Goal: Find specific page/section: Find specific page/section

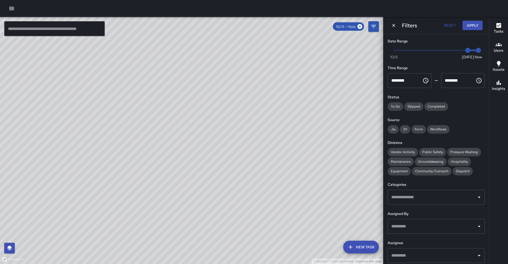
drag, startPoint x: 159, startPoint y: 57, endPoint x: 153, endPoint y: 128, distance: 70.6
click at [154, 128] on div "© Mapbox © OpenStreetMap Improve this map" at bounding box center [191, 140] width 383 height 247
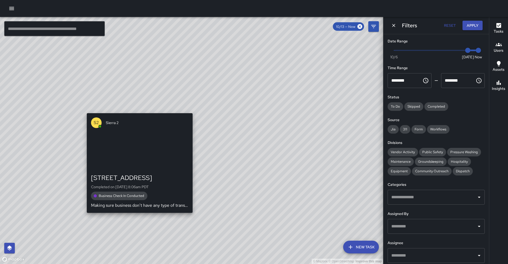
drag, startPoint x: 151, startPoint y: 87, endPoint x: 117, endPoint y: 148, distance: 69.5
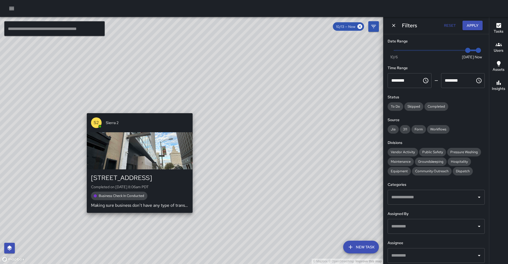
click at [117, 148] on div "© Mapbox © OpenStreetMap Improve this map S2 [GEOGRAPHIC_DATA][STREET_ADDRESS] …" at bounding box center [191, 140] width 383 height 247
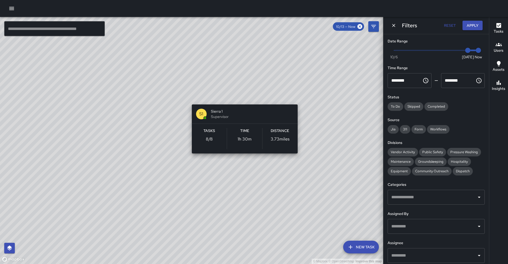
click at [241, 100] on div "© Mapbox © OpenStreetMap Improve this map S1 Sierra 1 Supervisor Tasks 8 / 8 Ti…" at bounding box center [191, 140] width 383 height 247
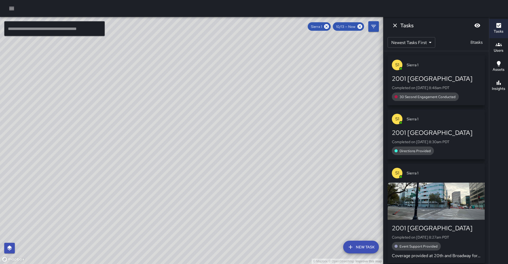
drag, startPoint x: 269, startPoint y: 71, endPoint x: 224, endPoint y: 99, distance: 52.8
click at [224, 99] on div "© Mapbox © OpenStreetMap Improve this map" at bounding box center [191, 140] width 383 height 247
drag, startPoint x: 231, startPoint y: 93, endPoint x: 194, endPoint y: 117, distance: 44.5
click at [194, 117] on div "© Mapbox © OpenStreetMap Improve this map" at bounding box center [191, 140] width 383 height 247
drag, startPoint x: 210, startPoint y: 119, endPoint x: 346, endPoint y: 150, distance: 139.3
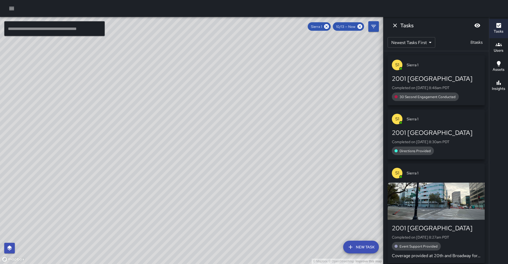
click at [346, 150] on div "© Mapbox © OpenStreetMap Improve this map" at bounding box center [191, 140] width 383 height 247
click at [329, 27] on icon at bounding box center [326, 26] width 5 height 5
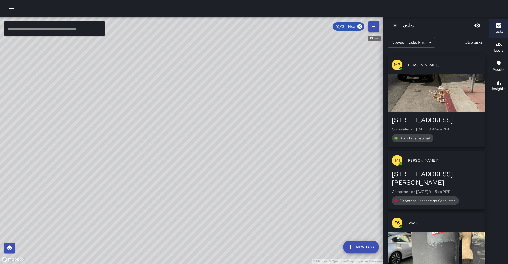
click at [371, 29] on icon "Filters" at bounding box center [374, 26] width 6 height 6
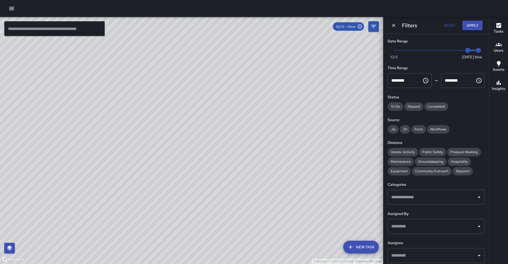
click at [360, 26] on icon at bounding box center [360, 27] width 6 height 6
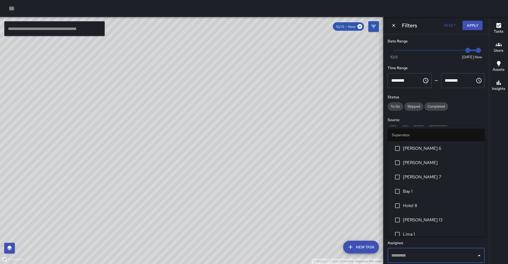
click at [418, 250] on input "text" at bounding box center [432, 255] width 84 height 10
type input "********"
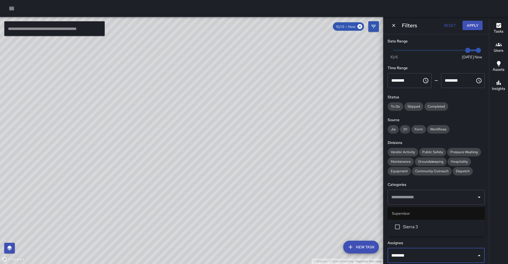
click at [418, 228] on span "Sierra 3" at bounding box center [442, 226] width 78 height 6
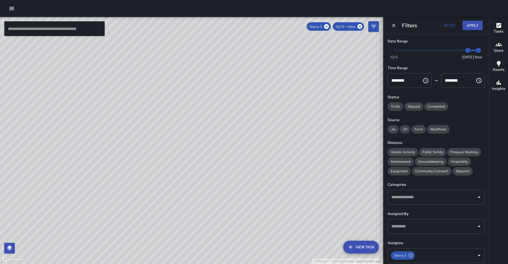
drag, startPoint x: 172, startPoint y: 176, endPoint x: 196, endPoint y: 146, distance: 38.3
click at [196, 146] on div "© Mapbox © OpenStreetMap Improve this map" at bounding box center [191, 140] width 383 height 247
click at [329, 27] on icon at bounding box center [326, 26] width 5 height 5
